Goal: Task Accomplishment & Management: Use online tool/utility

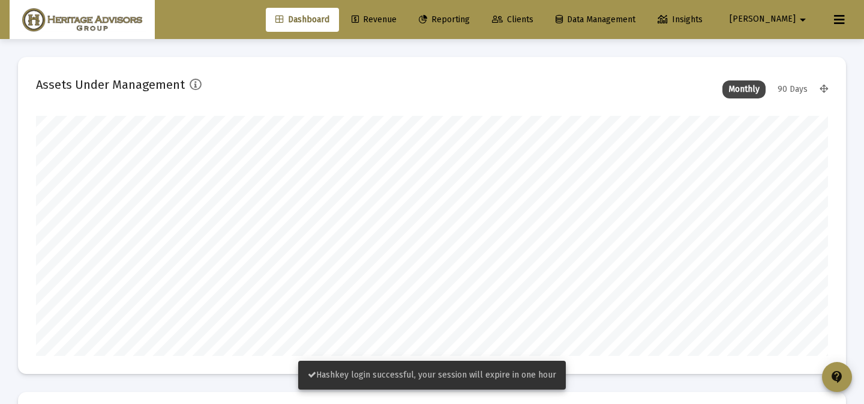
type input "[DATE]"
click at [396, 17] on span "Revenue" at bounding box center [373, 19] width 45 height 10
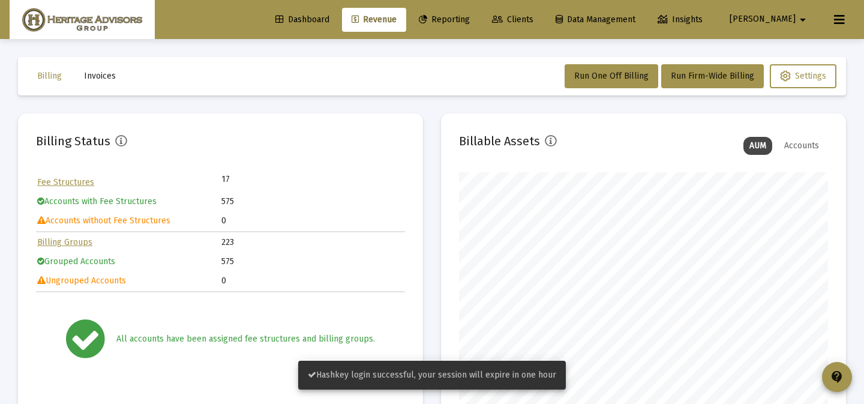
scroll to position [240, 369]
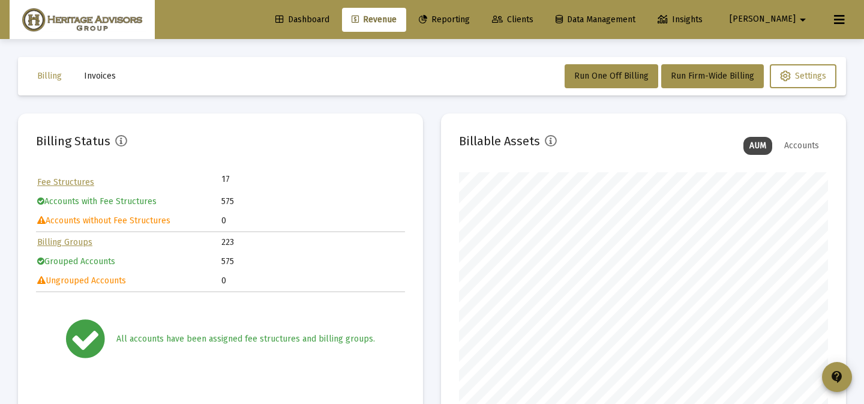
click at [104, 73] on span "Invoices" at bounding box center [100, 76] width 32 height 10
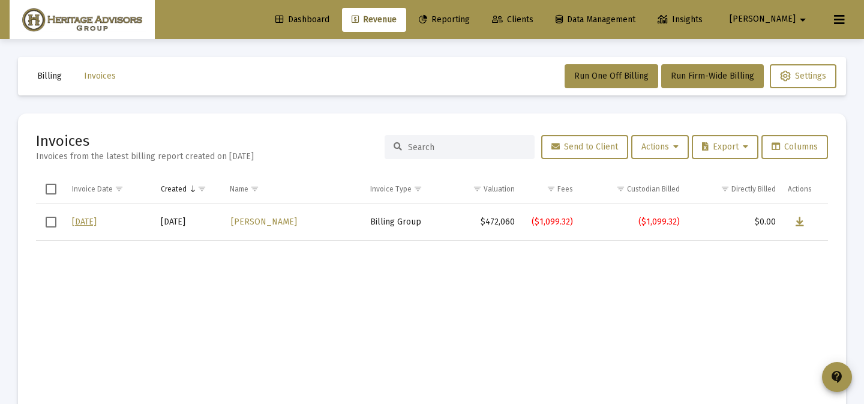
click at [533, 19] on span "Clients" at bounding box center [512, 19] width 41 height 10
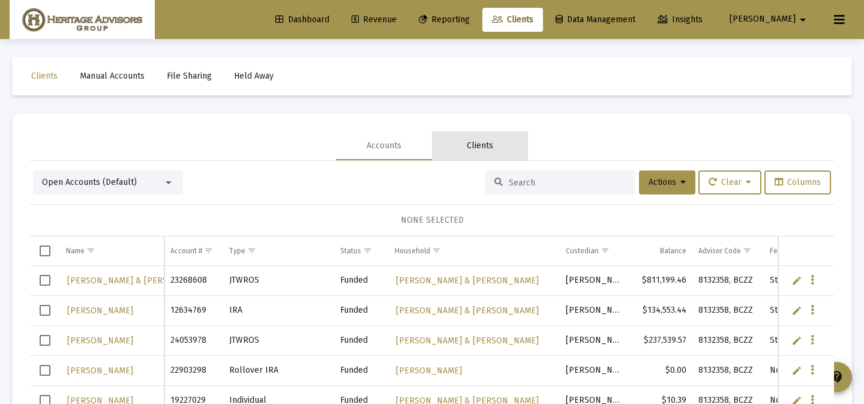
drag, startPoint x: 517, startPoint y: 157, endPoint x: 531, endPoint y: 170, distance: 19.5
click at [520, 158] on div "Clients" at bounding box center [480, 145] width 96 height 29
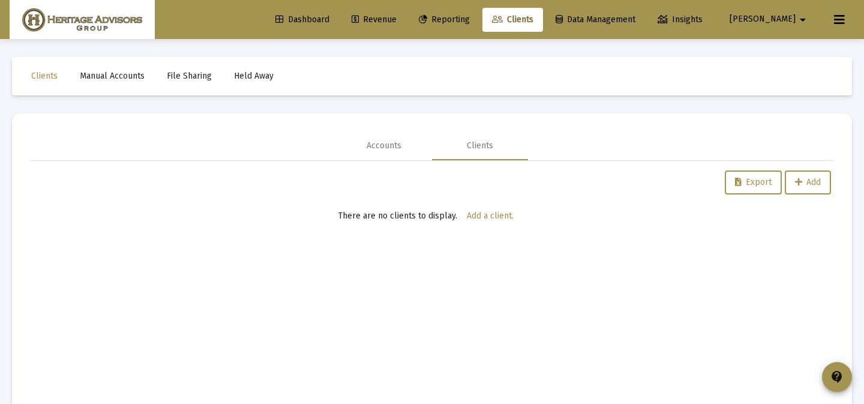
click at [543, 181] on div "Export Add" at bounding box center [432, 182] width 798 height 24
click at [419, 148] on div "Accounts" at bounding box center [384, 145] width 96 height 29
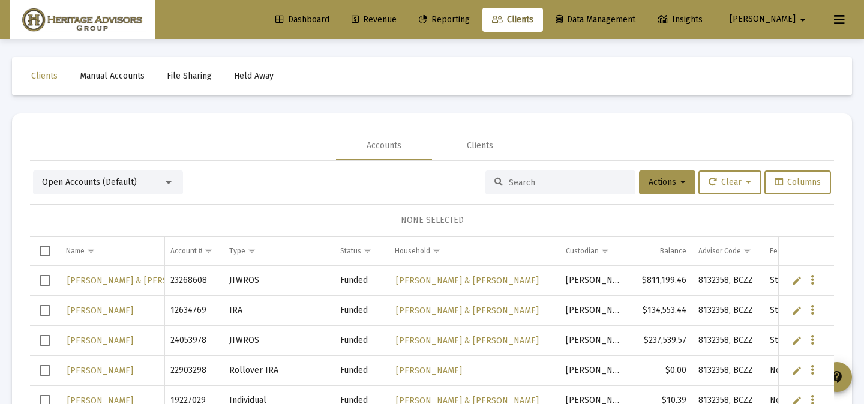
click at [516, 178] on input at bounding box center [568, 183] width 118 height 10
type input "[PERSON_NAME]"
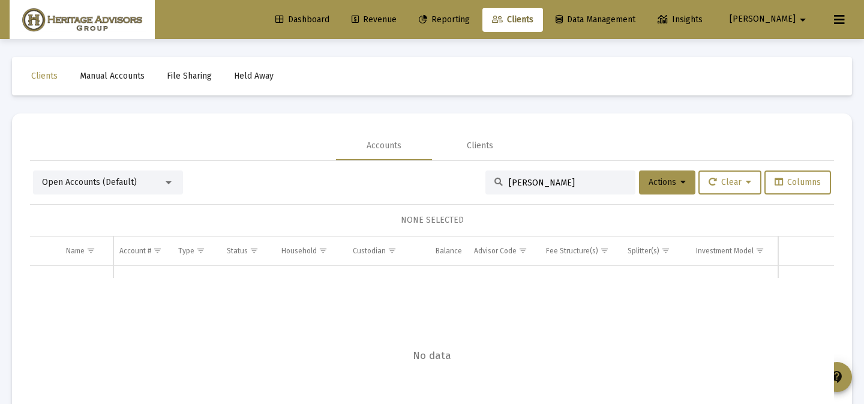
drag, startPoint x: 564, startPoint y: 180, endPoint x: 486, endPoint y: 179, distance: 78.6
click at [486, 179] on div "[PERSON_NAME]" at bounding box center [560, 182] width 150 height 24
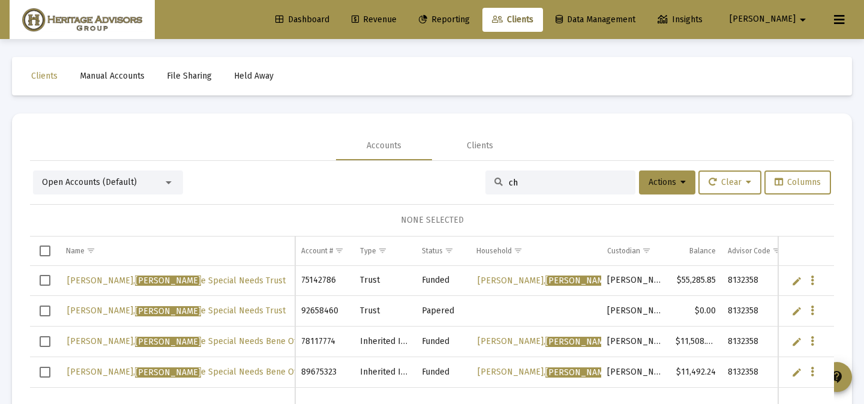
type input "c"
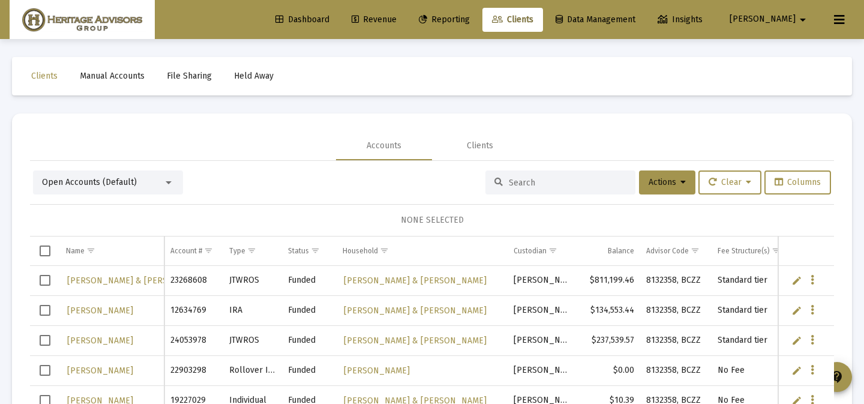
click at [539, 175] on div at bounding box center [560, 182] width 150 height 24
click at [536, 182] on input at bounding box center [568, 183] width 118 height 10
paste input "8967-5323"
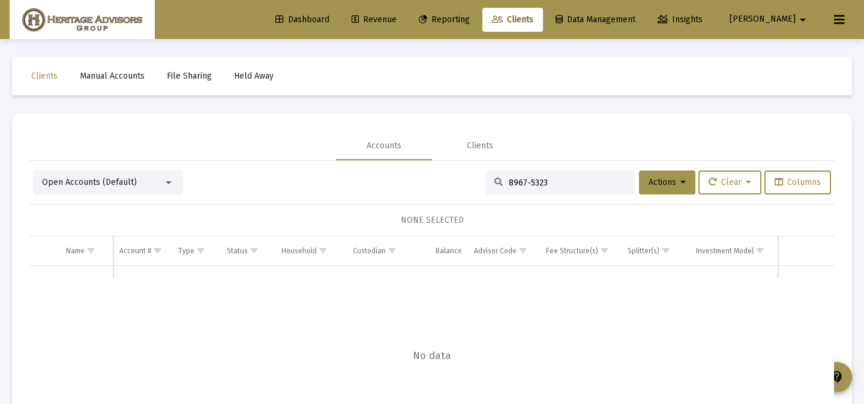
click at [522, 184] on input "8967-5323" at bounding box center [568, 183] width 118 height 10
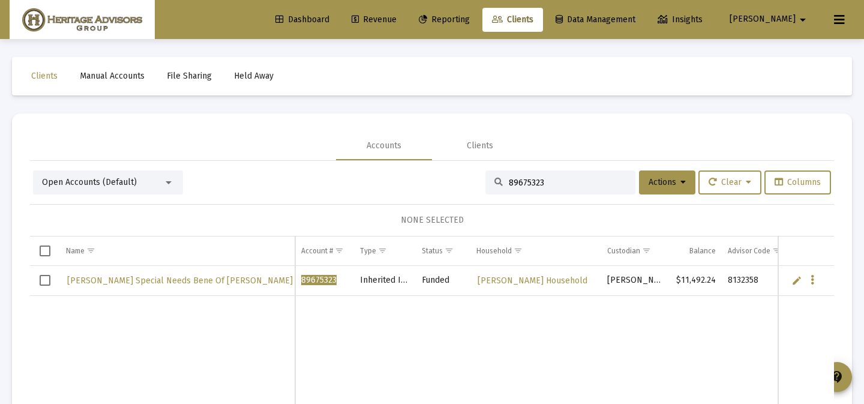
type input "89675323"
click at [406, 29] on link "Revenue" at bounding box center [374, 20] width 64 height 24
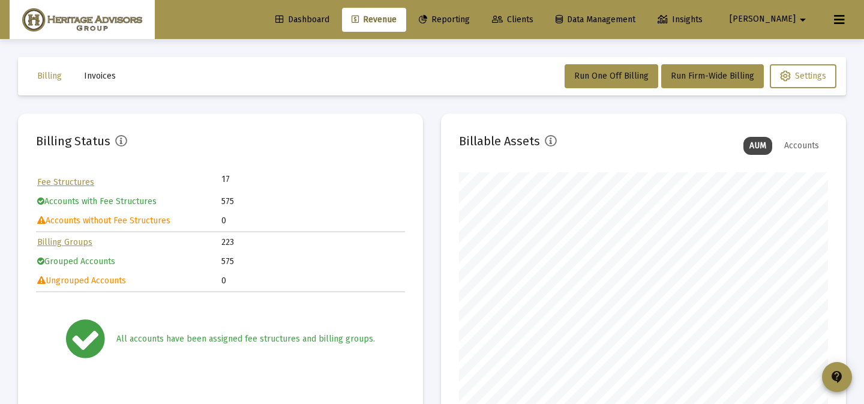
scroll to position [240, 369]
click at [117, 87] on button "Invoices" at bounding box center [99, 76] width 51 height 24
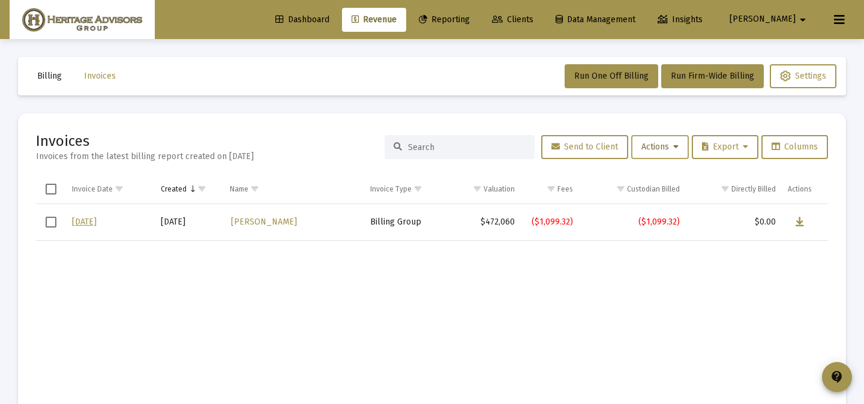
click at [667, 151] on span "Actions" at bounding box center [659, 147] width 37 height 10
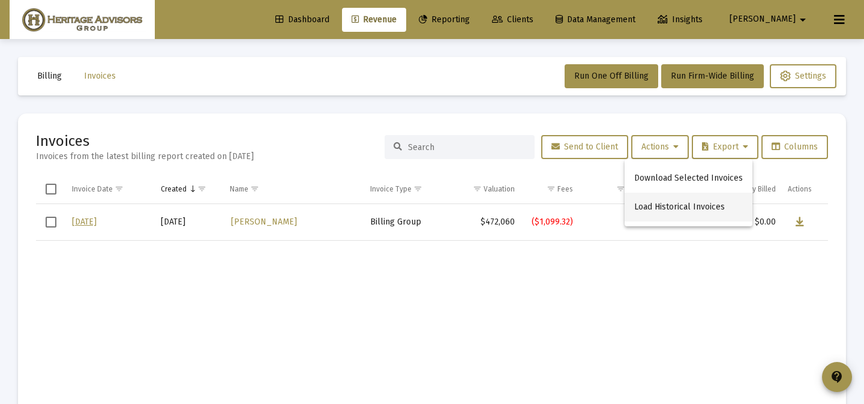
click at [657, 220] on button "Load Historical Invoices" at bounding box center [688, 207] width 128 height 29
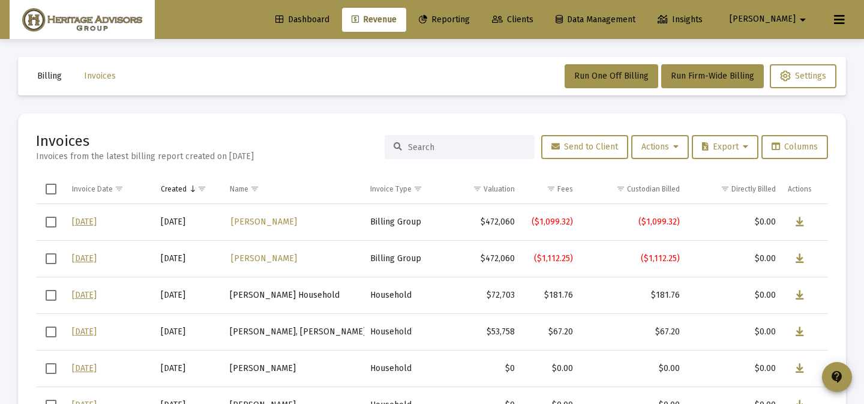
click at [448, 146] on input at bounding box center [467, 147] width 118 height 10
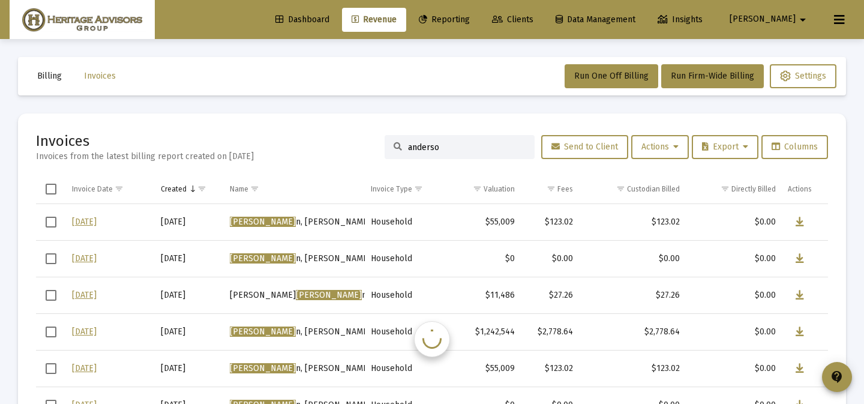
type input "[PERSON_NAME]"
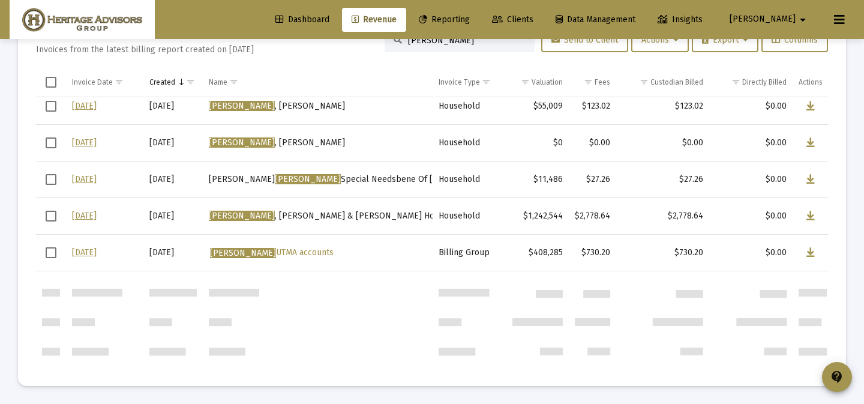
scroll to position [461, 0]
